Goal: Task Accomplishment & Management: Manage account settings

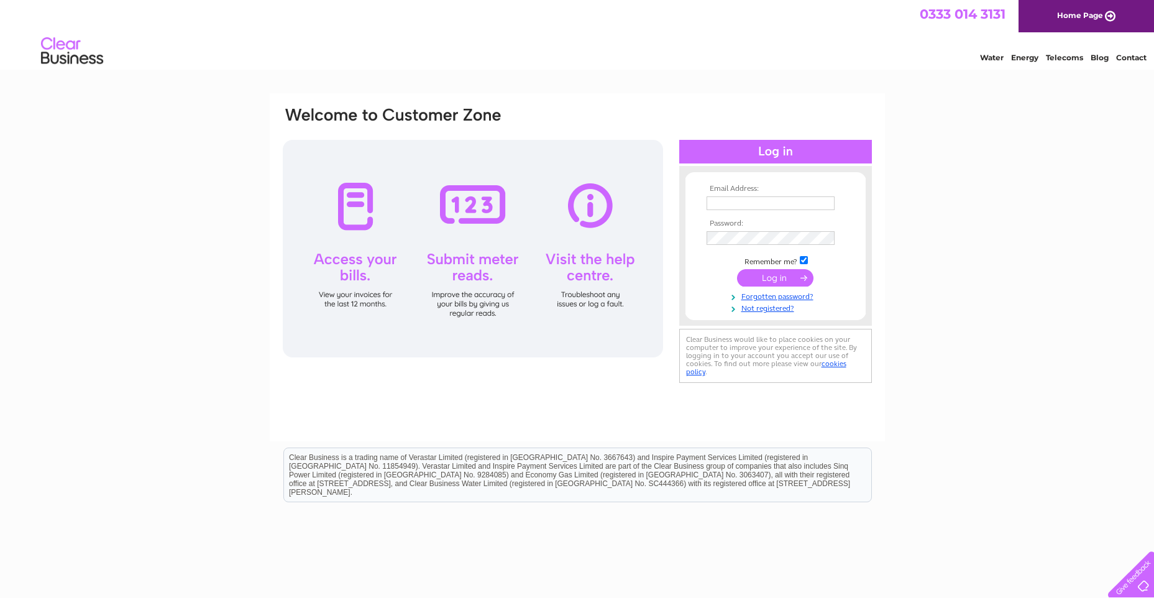
click at [755, 206] on input "text" at bounding box center [771, 203] width 128 height 14
type input "dean.smith@ryscocorrosion.com"
click at [758, 275] on input "submit" at bounding box center [775, 278] width 76 height 17
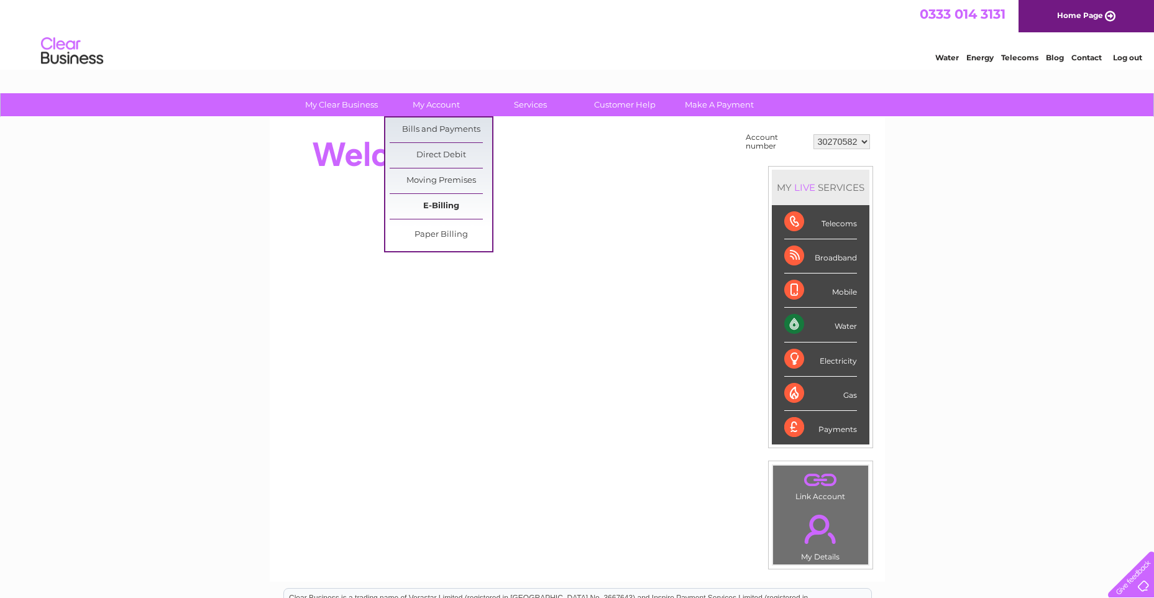
click at [449, 206] on link "E-Billing" at bounding box center [441, 206] width 103 height 25
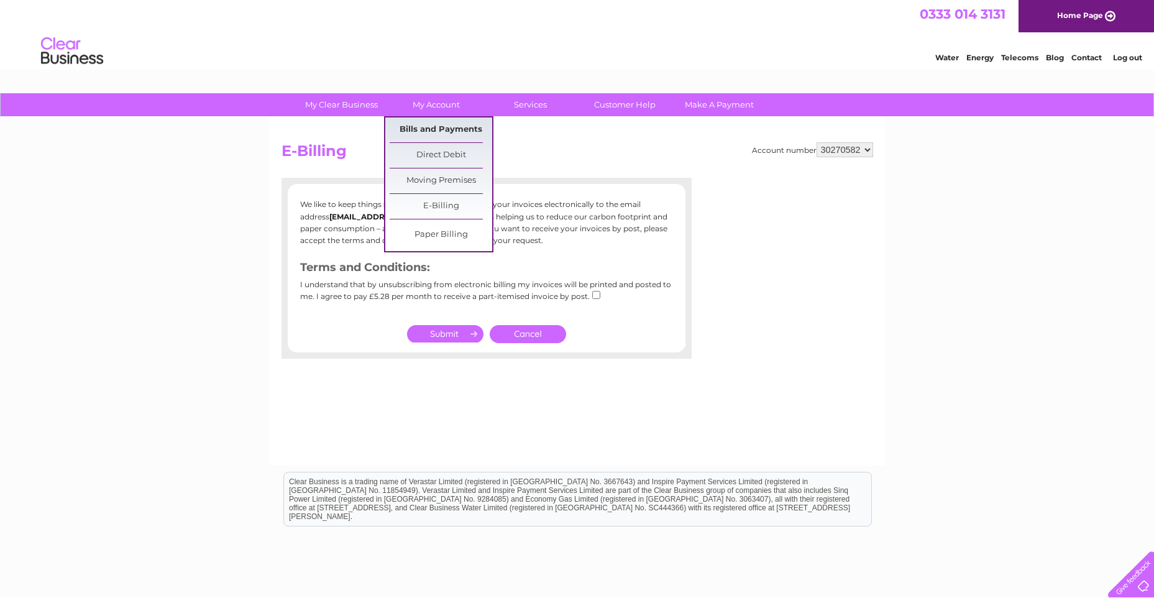
click at [424, 129] on link "Bills and Payments" at bounding box center [441, 129] width 103 height 25
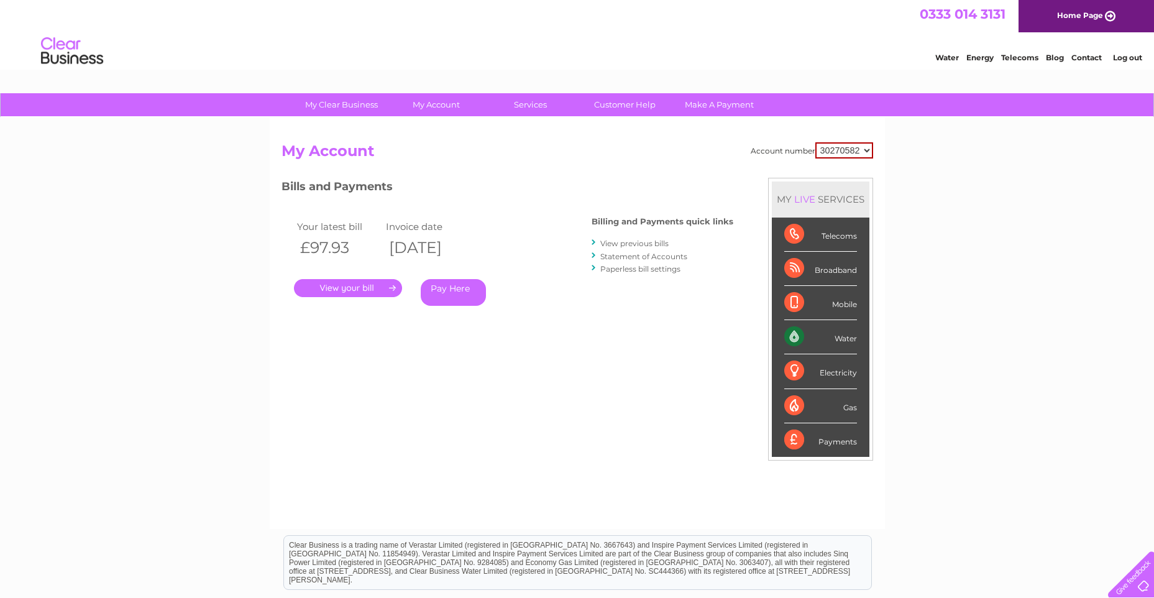
click at [359, 285] on link "." at bounding box center [348, 288] width 108 height 18
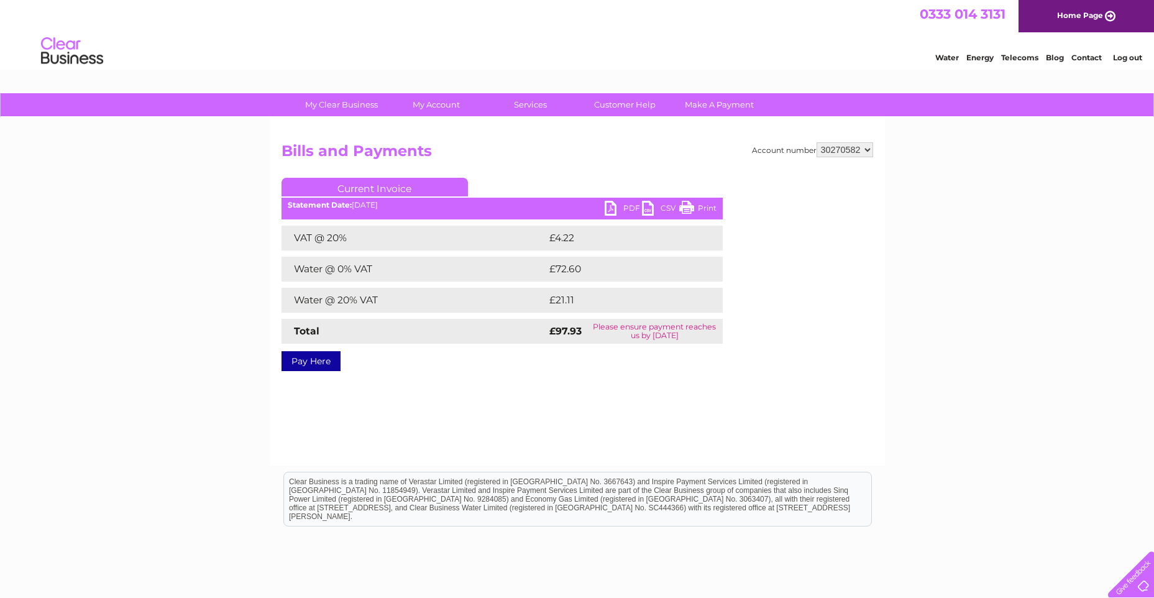
click at [615, 208] on link "PDF" at bounding box center [623, 210] width 37 height 18
